Goal: Task Accomplishment & Management: Manage account settings

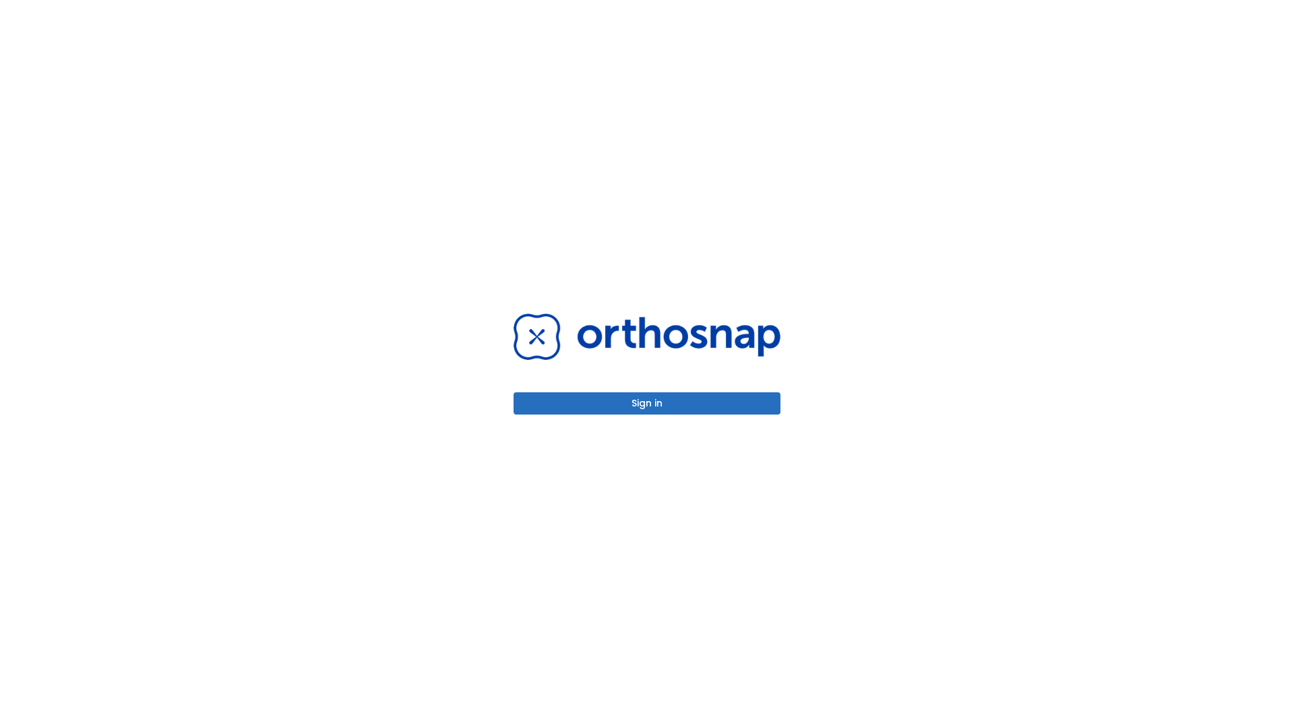
click at [647, 403] on button "Sign in" at bounding box center [647, 403] width 267 height 22
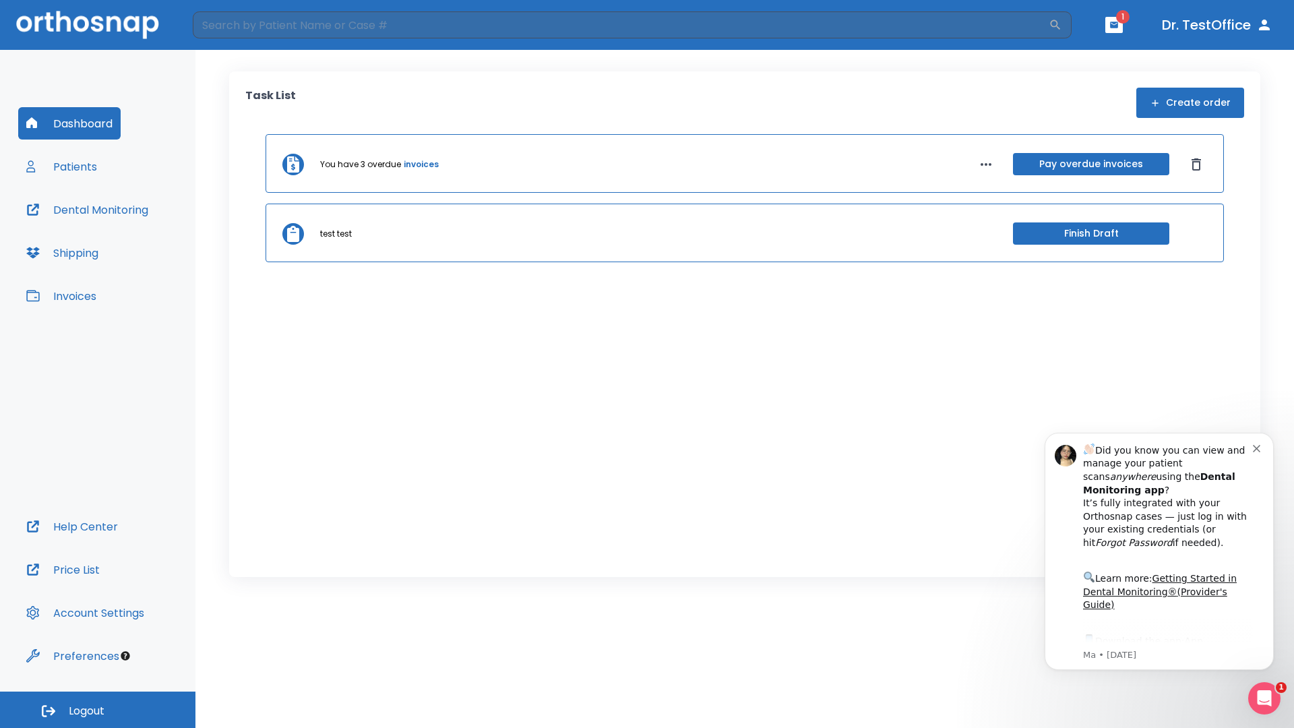
click at [98, 710] on span "Logout" at bounding box center [87, 711] width 36 height 15
